Goal: Find contact information: Find contact information

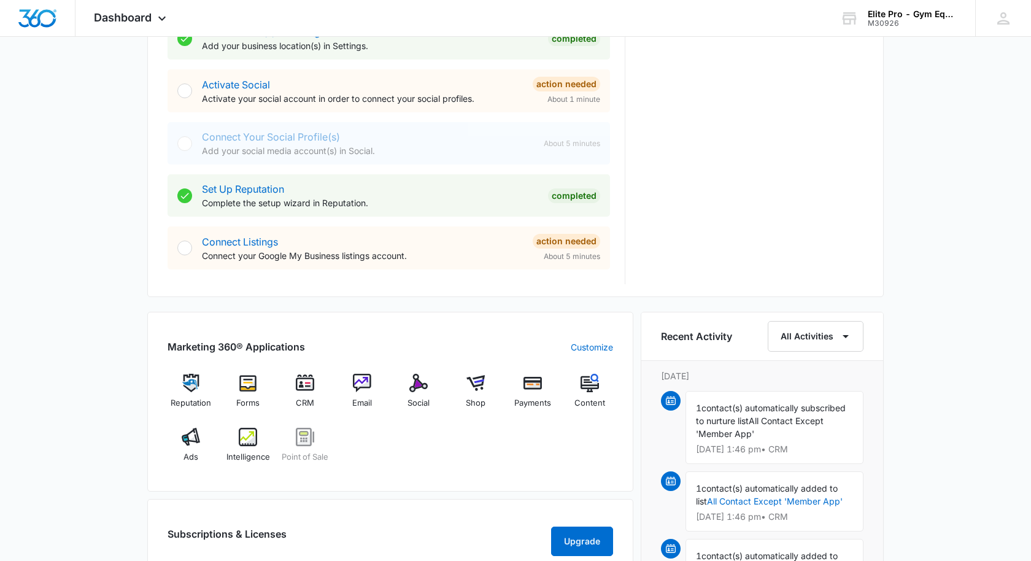
scroll to position [491, 0]
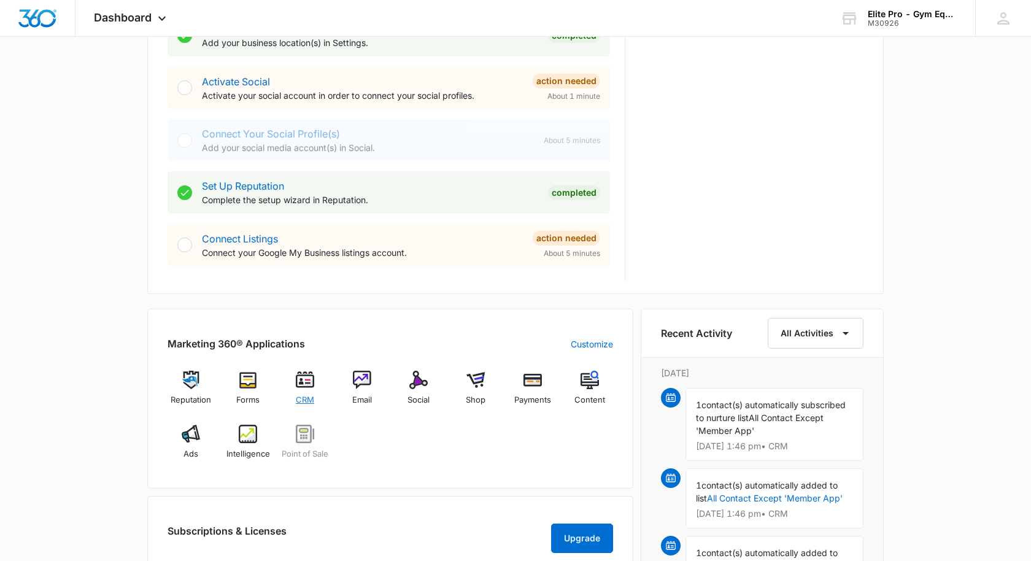
click at [306, 385] on img at bounding box center [305, 380] width 18 height 18
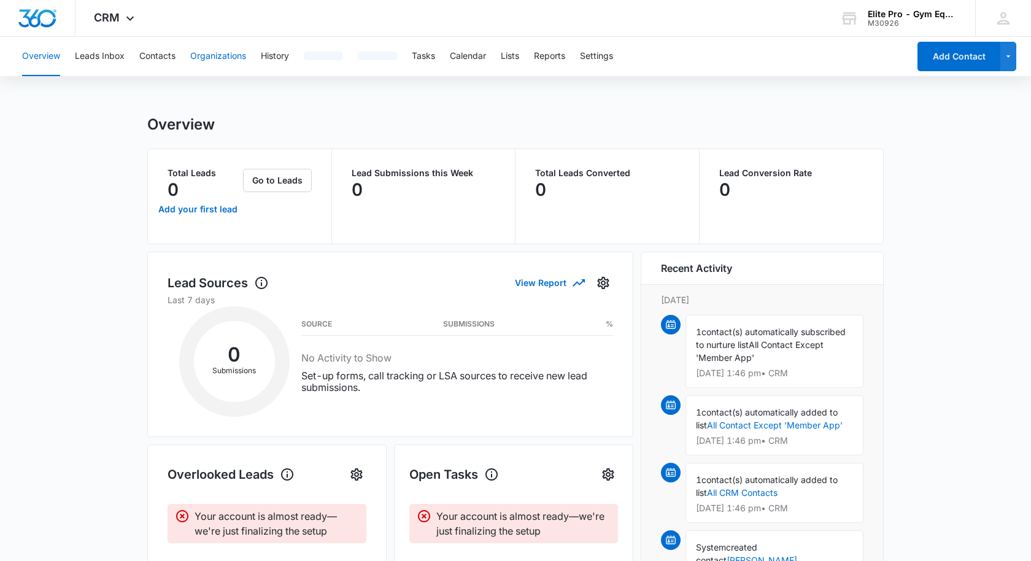
click at [218, 56] on button "Organizations" at bounding box center [218, 56] width 56 height 39
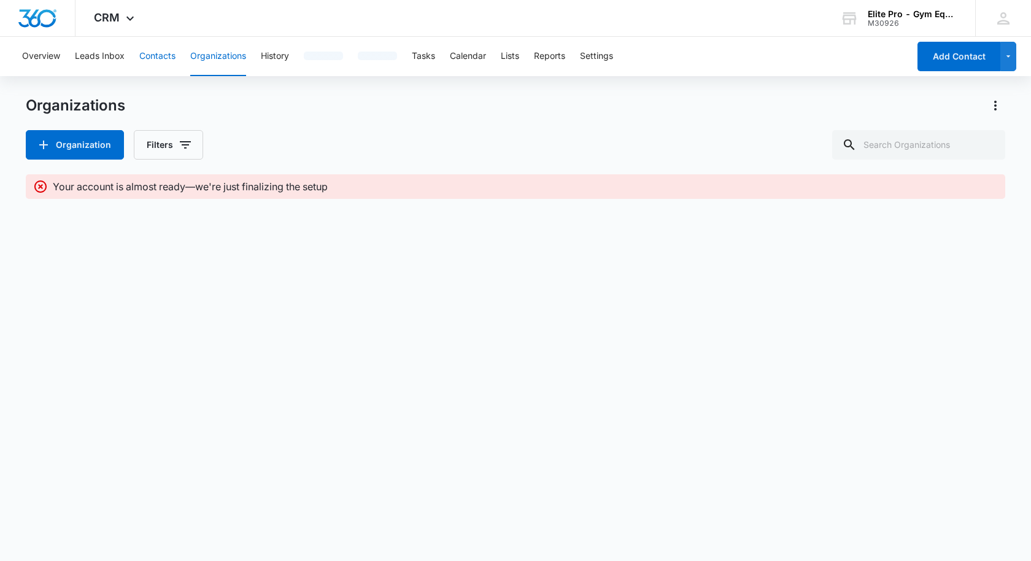
click at [155, 53] on button "Contacts" at bounding box center [157, 56] width 36 height 39
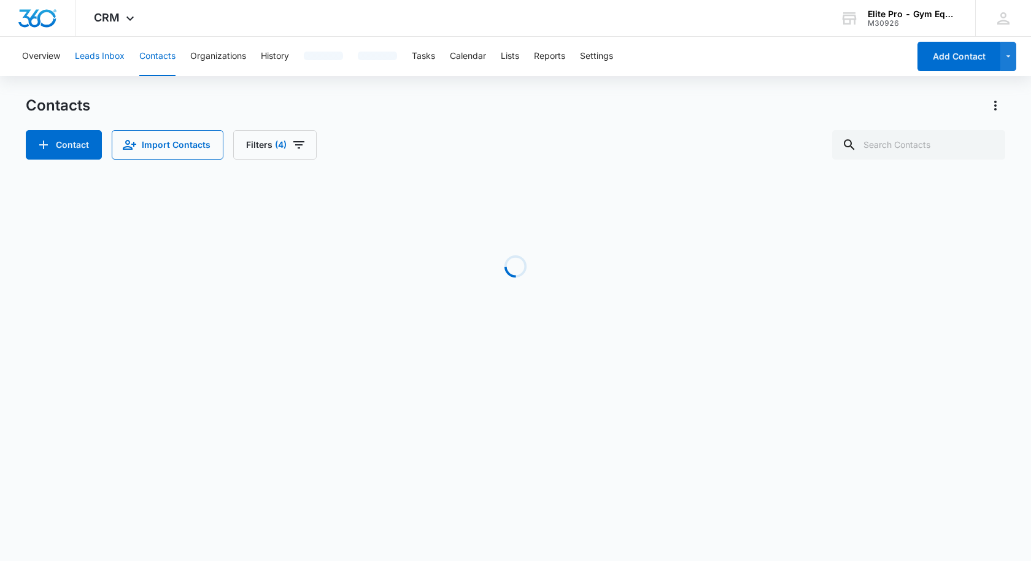
click at [106, 55] on button "Leads Inbox" at bounding box center [100, 56] width 50 height 39
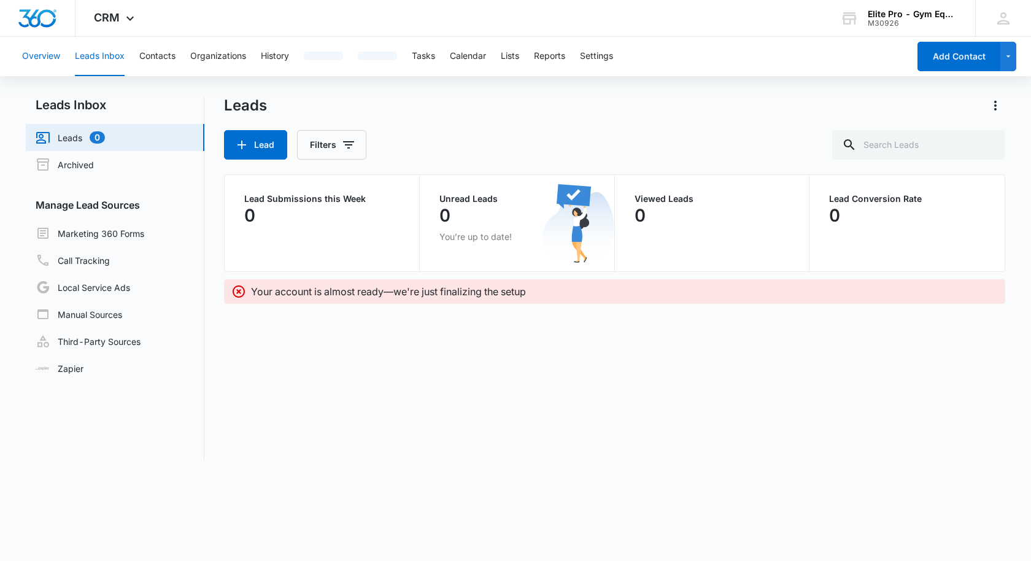
click at [45, 55] on button "Overview" at bounding box center [41, 56] width 38 height 39
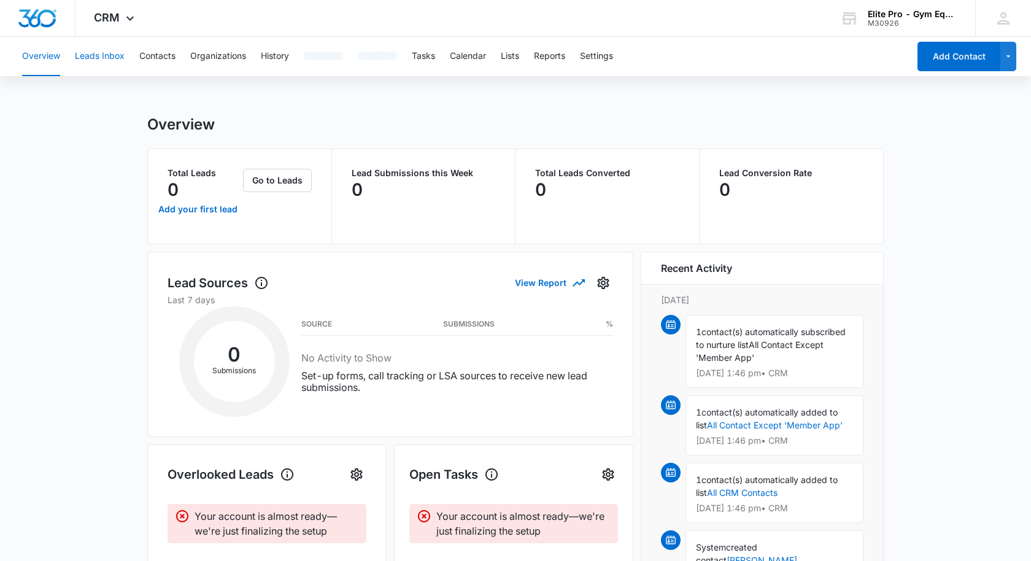
click at [117, 53] on button "Leads Inbox" at bounding box center [100, 56] width 50 height 39
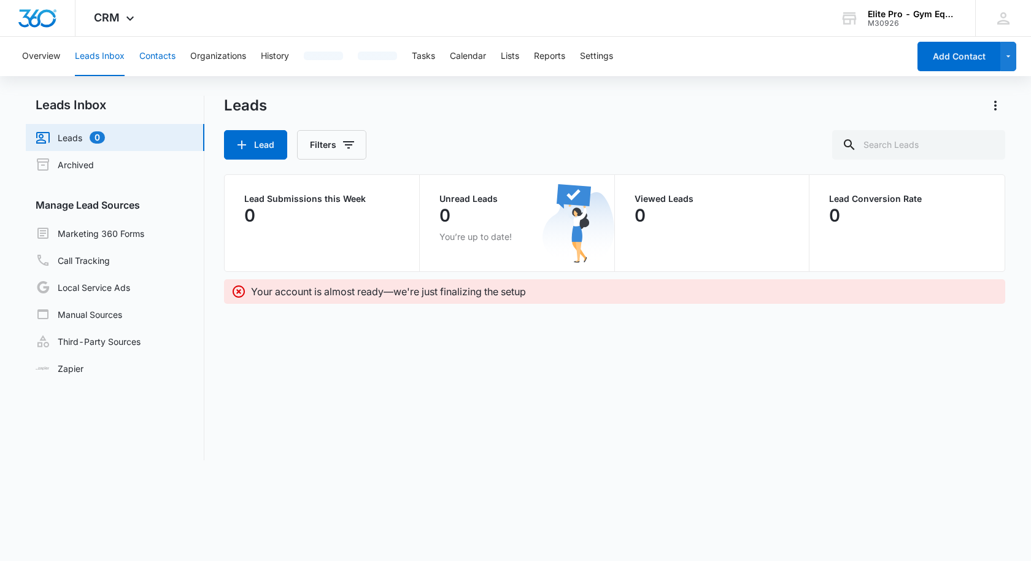
click at [148, 57] on button "Contacts" at bounding box center [157, 56] width 36 height 39
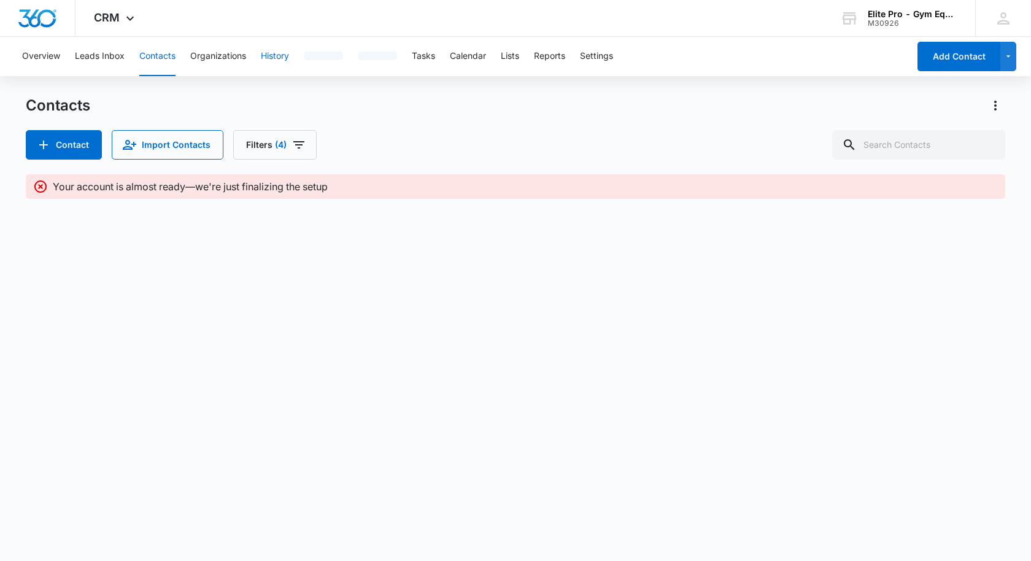
click at [285, 53] on button "History" at bounding box center [275, 56] width 28 height 39
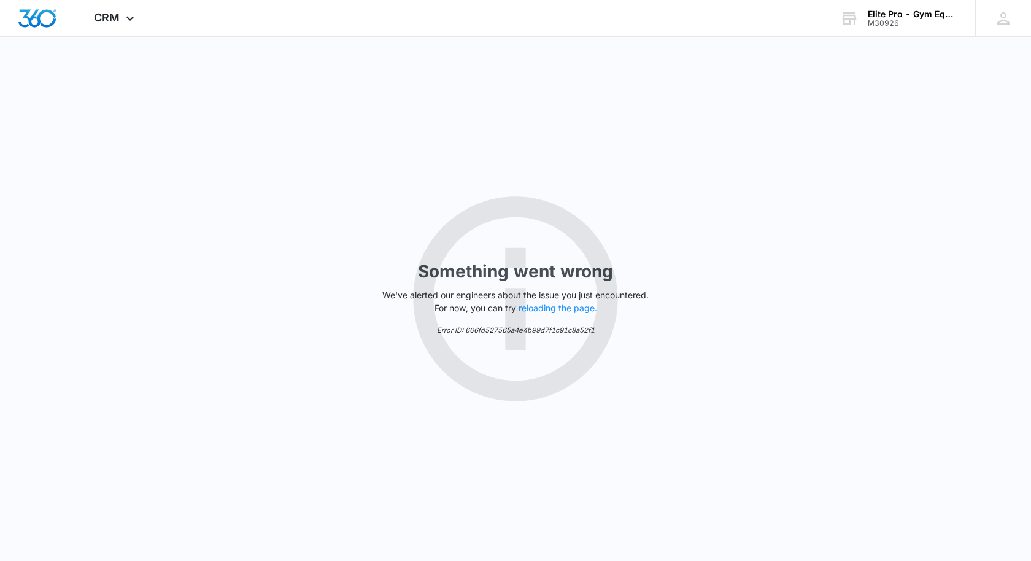
click at [422, 58] on div "Something went wrong We've alerted our engineers about the issue you just encou…" at bounding box center [515, 299] width 1031 height 524
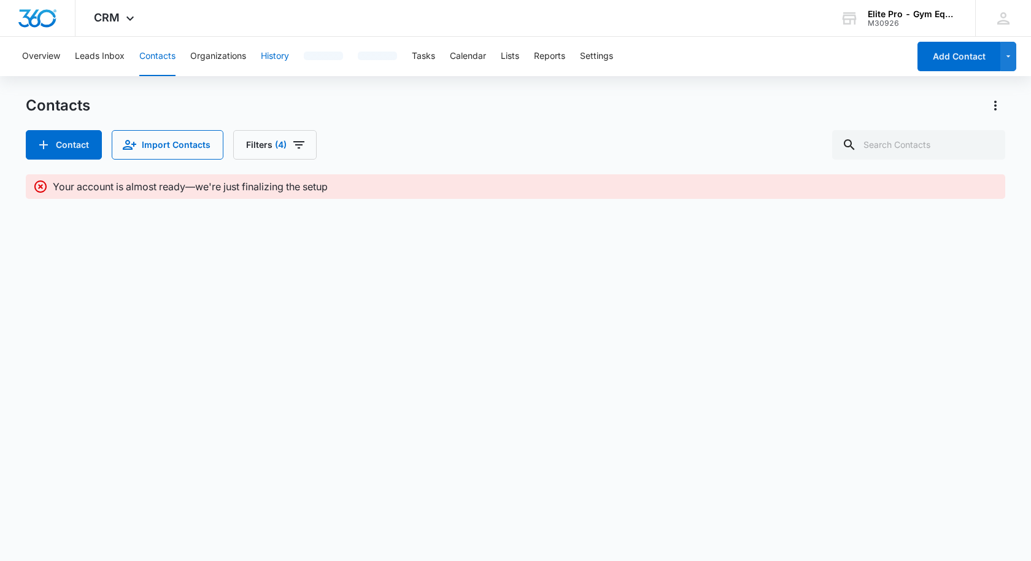
click at [289, 60] on button "History" at bounding box center [275, 56] width 28 height 39
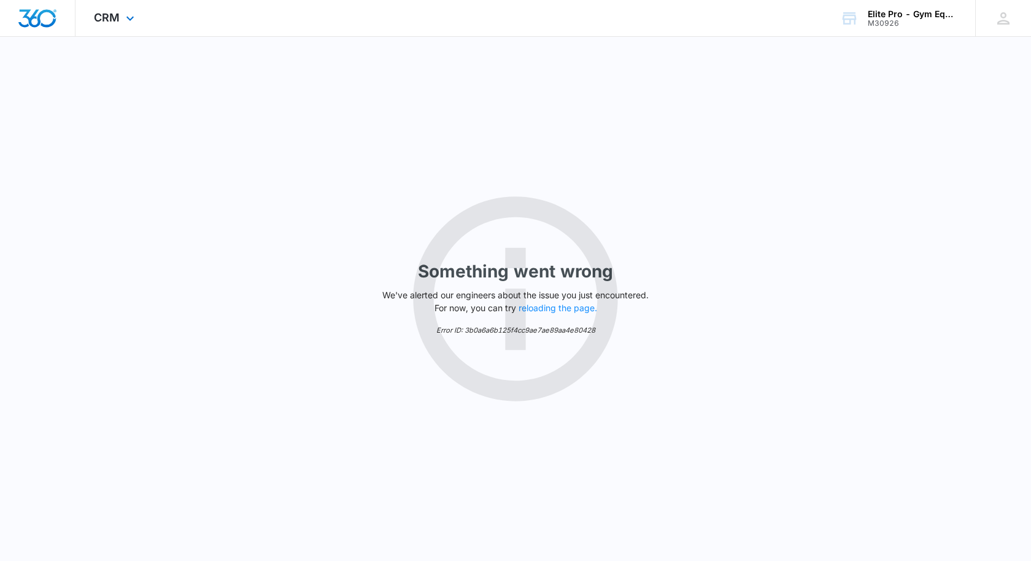
click at [121, 17] on div "CRM Apps Reputation Forms CRM Email Social Shop Payments POS Content Ads Intell…" at bounding box center [115, 18] width 80 height 36
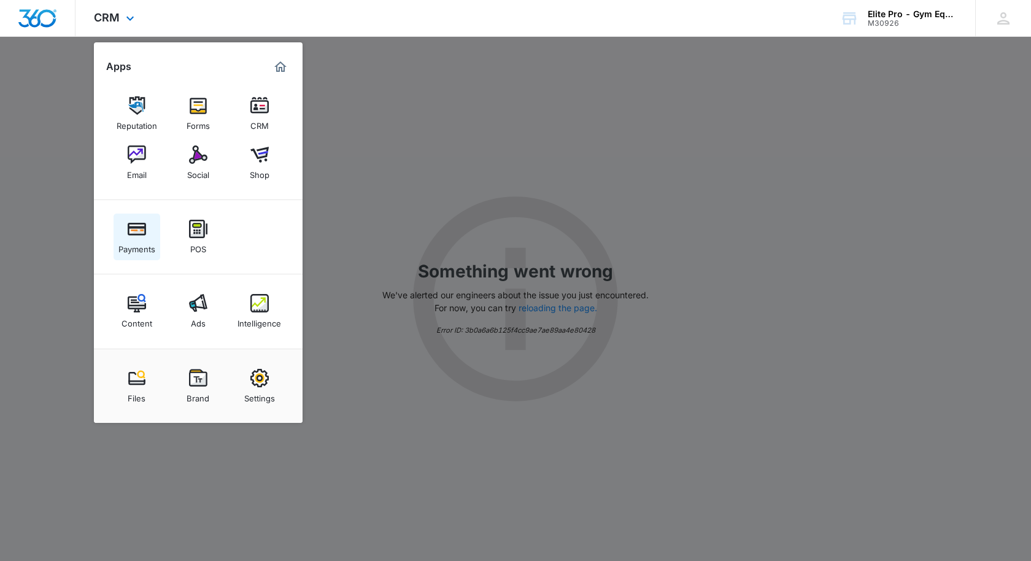
click at [133, 236] on img at bounding box center [137, 229] width 18 height 18
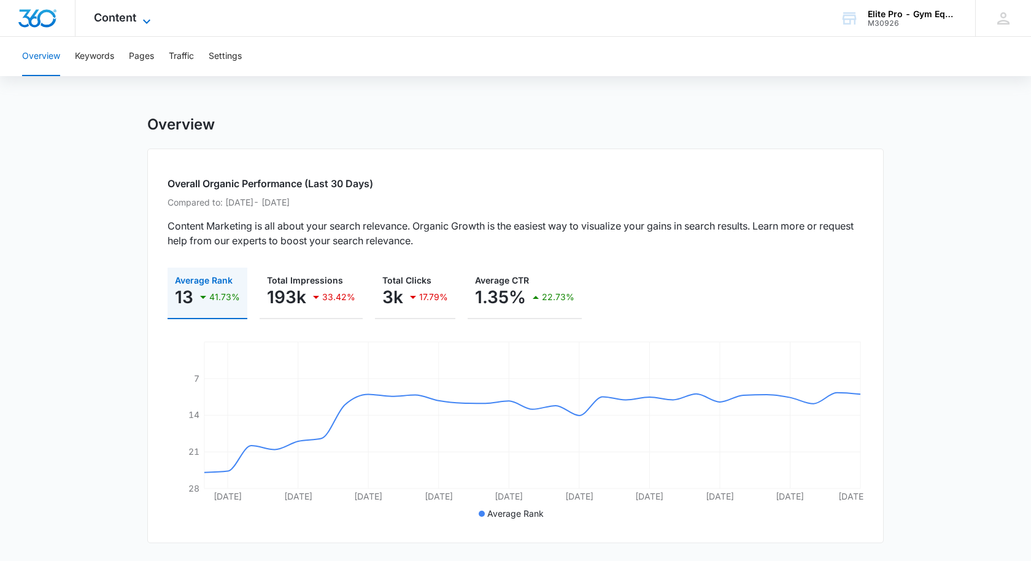
click at [125, 18] on span "Content" at bounding box center [115, 17] width 42 height 13
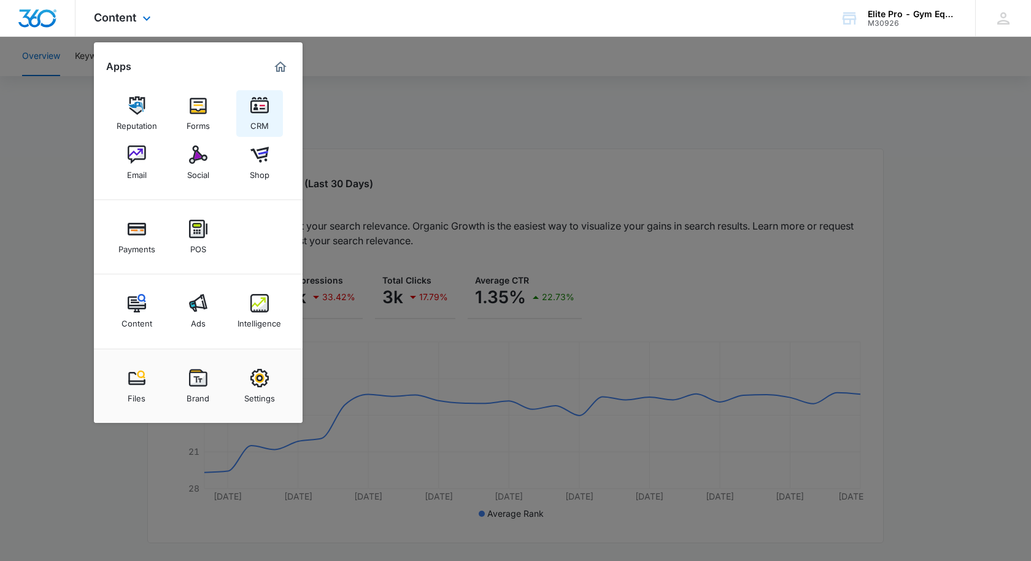
click at [264, 122] on div "CRM" at bounding box center [259, 123] width 18 height 16
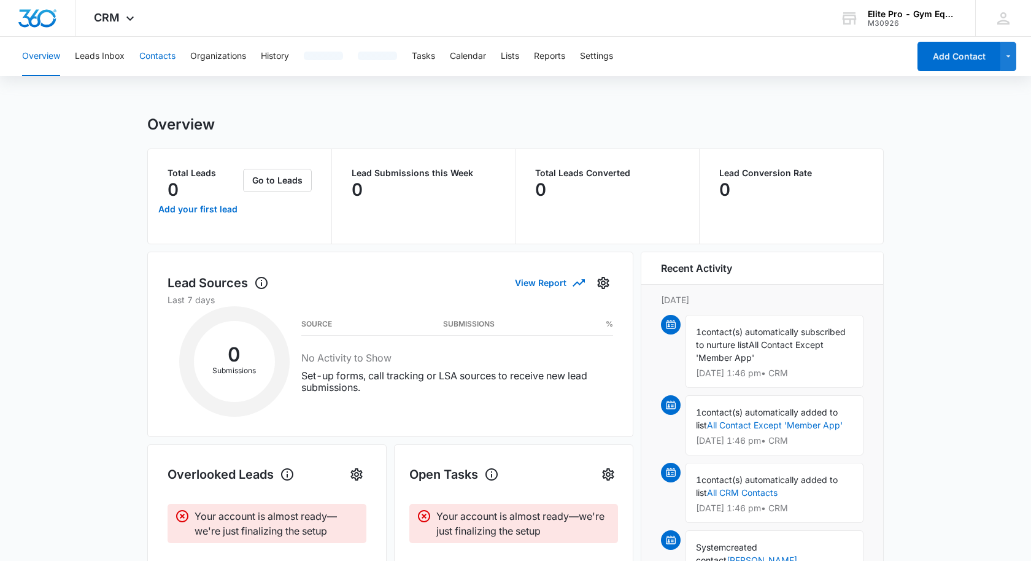
click at [158, 54] on button "Contacts" at bounding box center [157, 56] width 36 height 39
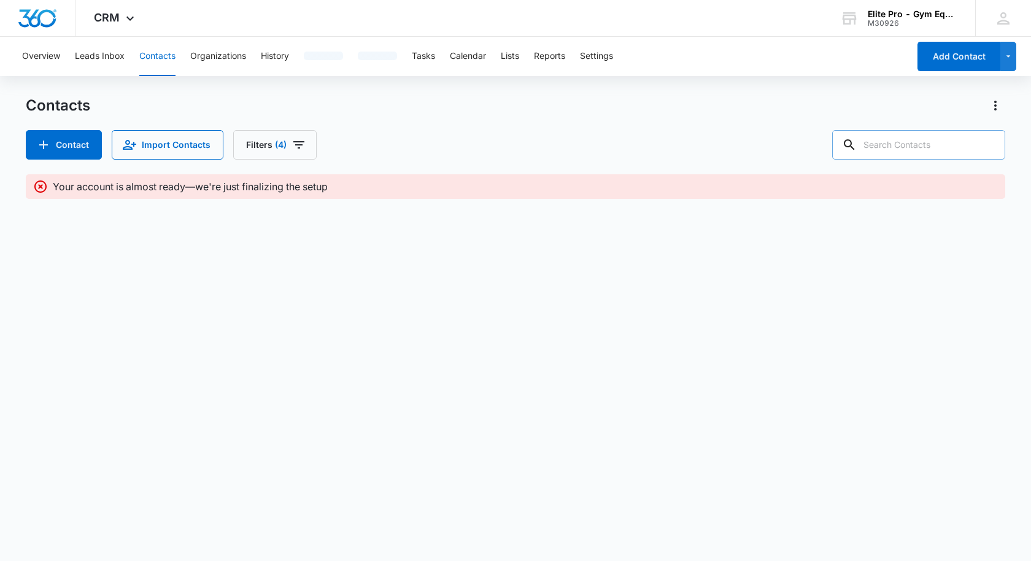
click at [952, 143] on input "text" at bounding box center [918, 144] width 173 height 29
type input "eryn"
click at [985, 147] on icon "Clear" at bounding box center [987, 144] width 15 height 15
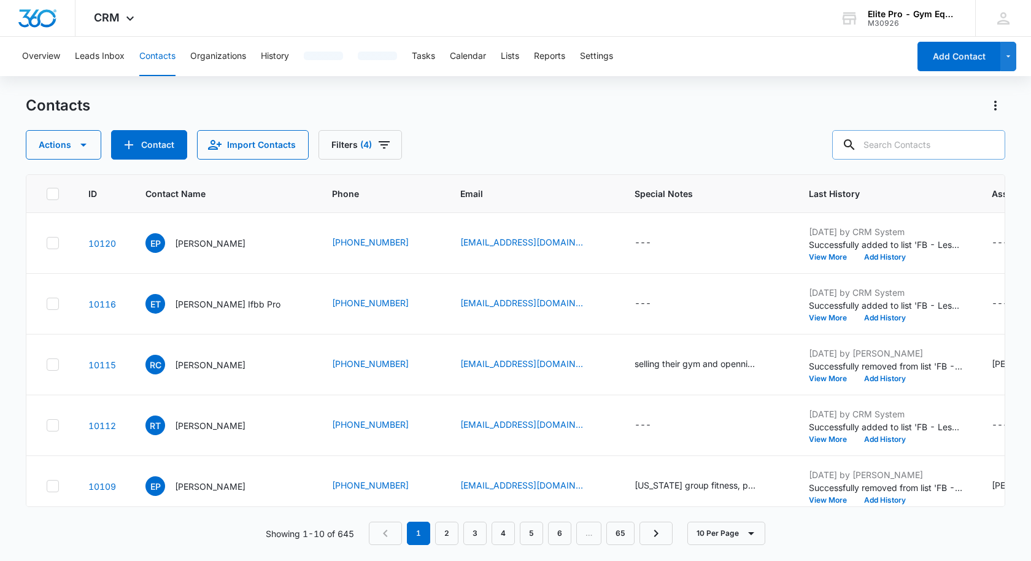
click at [939, 147] on input "text" at bounding box center [918, 144] width 173 height 29
type input "eryn"
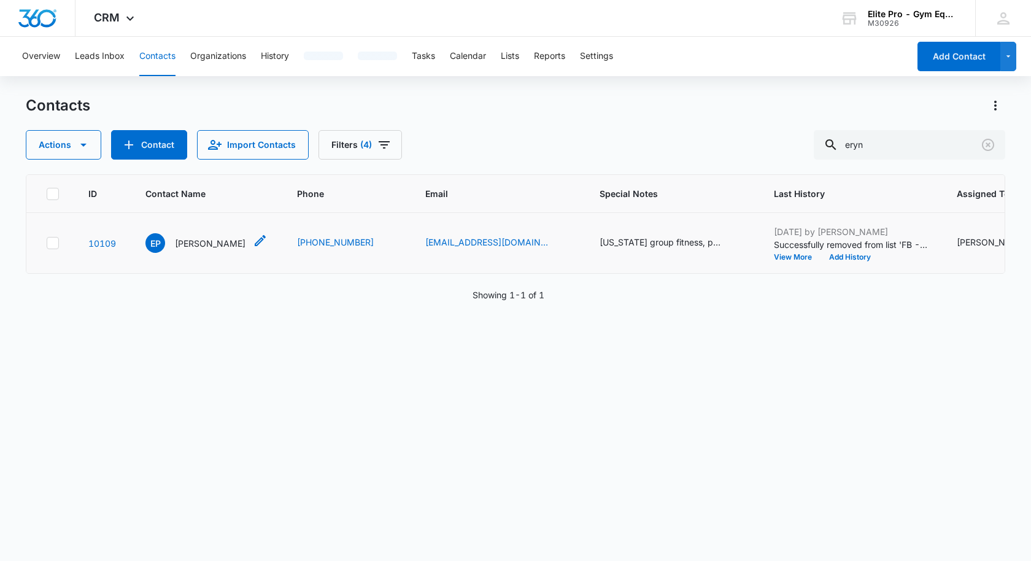
click at [204, 241] on p "Eryn Paetz" at bounding box center [210, 243] width 71 height 13
click at [599, 242] on div "Colorado group fitness, physical theraphy. Open Gym Space - 1500 3 All in One L…" at bounding box center [660, 242] width 123 height 13
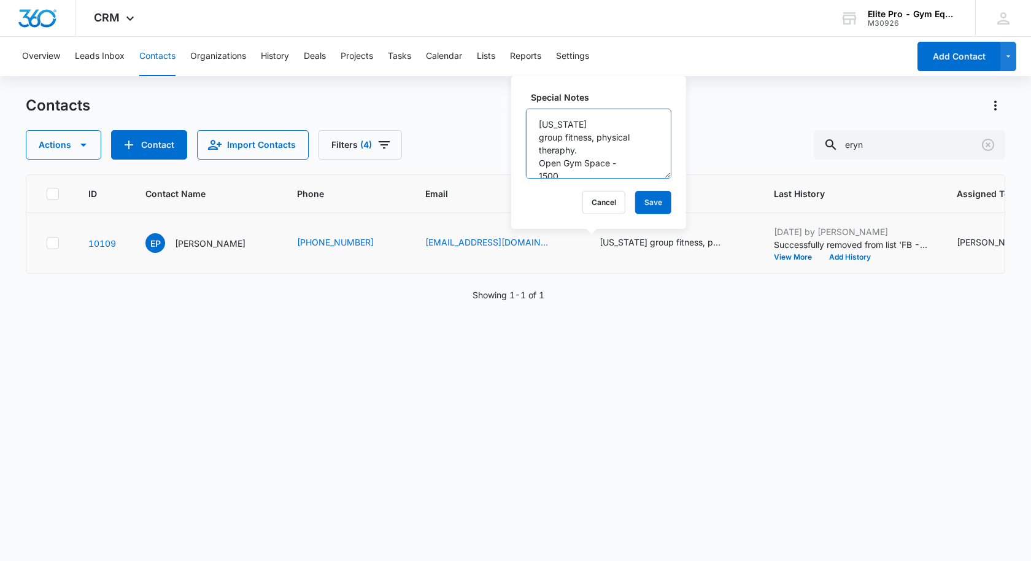
click at [625, 169] on textarea "Colorado group fitness, physical theraphy. Open Gym Space - 1500 3 All in One L…" at bounding box center [598, 144] width 145 height 70
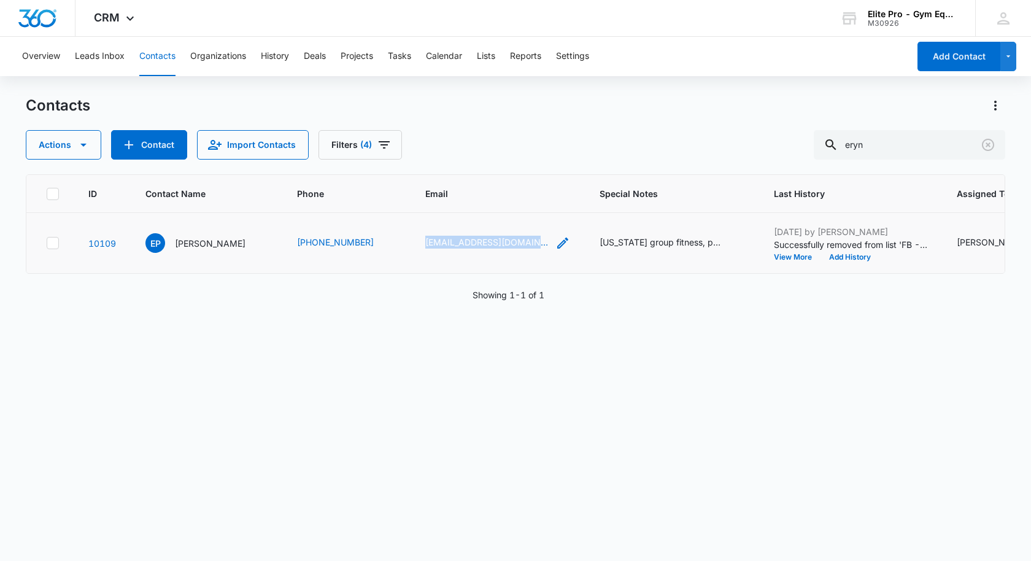
drag, startPoint x: 383, startPoint y: 240, endPoint x: 471, endPoint y: 244, distance: 88.5
click at [471, 244] on td "erynpt@gmail.com" at bounding box center [497, 243] width 174 height 61
copy div "erynpt@gmail.com"
drag, startPoint x: 342, startPoint y: 241, endPoint x: 267, endPoint y: 243, distance: 74.9
click at [282, 243] on td "(505) 228-7701" at bounding box center [346, 243] width 128 height 61
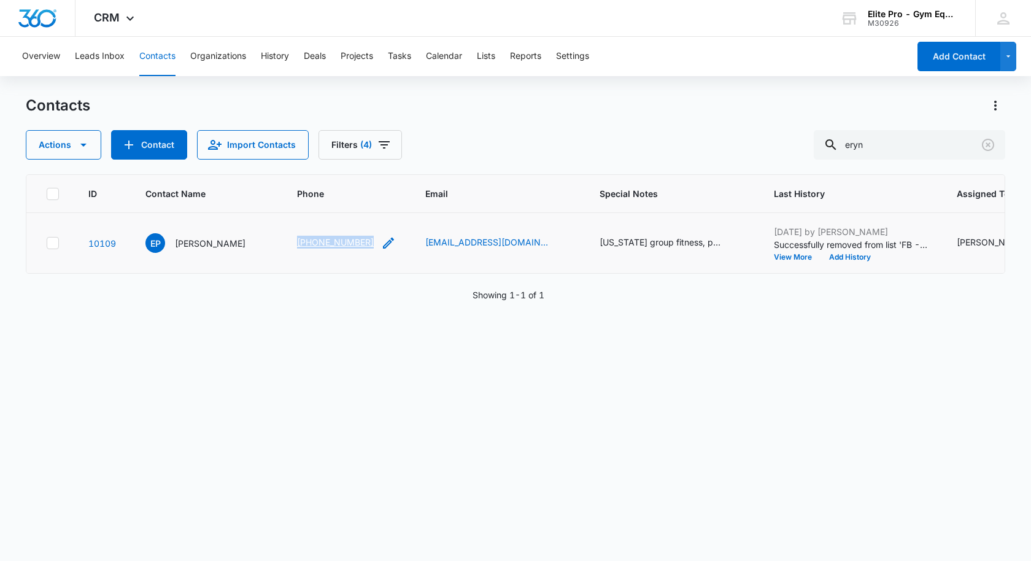
copy link "(505) 228-7701"
click at [619, 240] on div "Colorado group fitness, physical theraphy. Open Gym Space - 1500 3 All in One L…" at bounding box center [660, 242] width 123 height 13
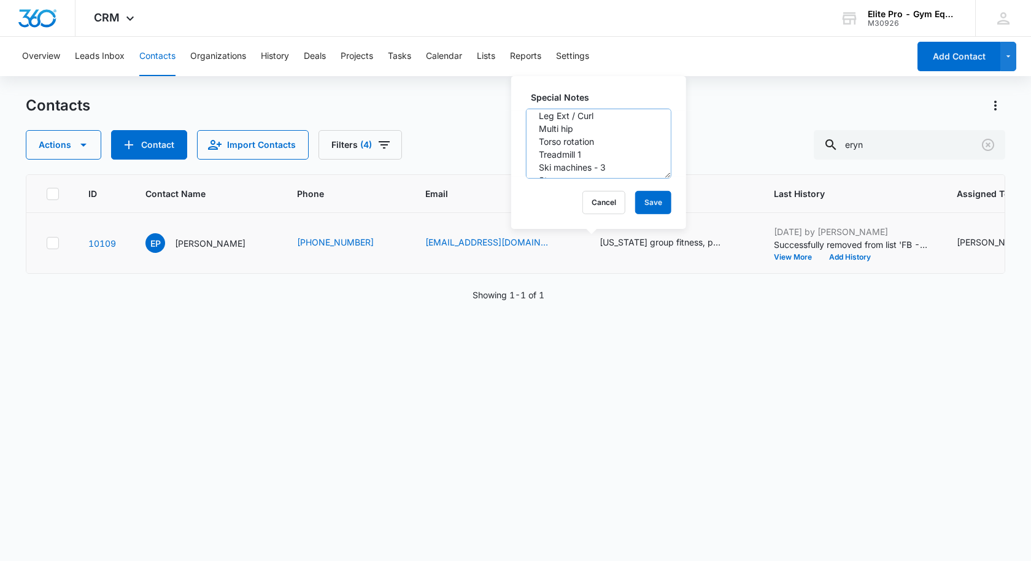
scroll to position [98, 0]
